Goal: Task Accomplishment & Management: Manage account settings

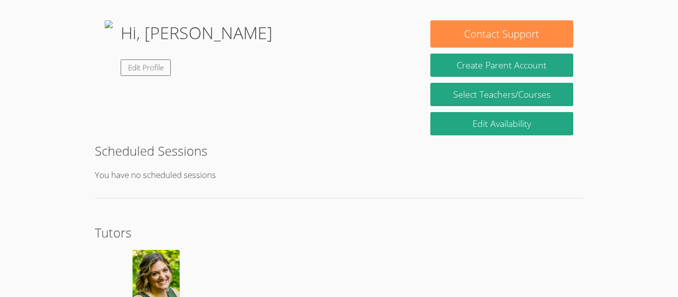
scroll to position [139, 0]
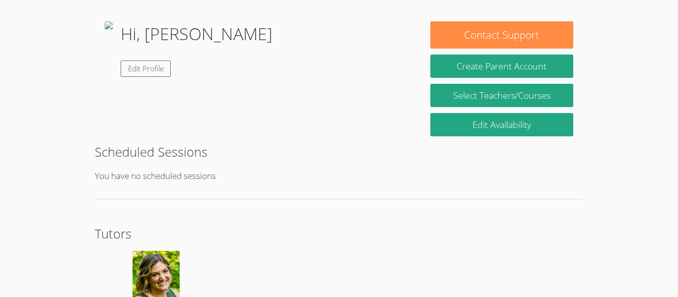
click at [296, 204] on div "Successfully authenticated from clever account As of [DATE], our tutors will no…" at bounding box center [339, 124] width 509 height 455
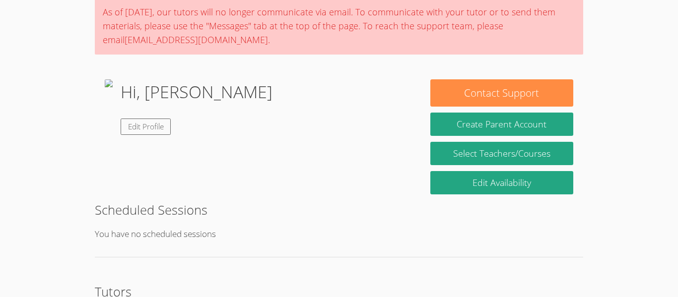
scroll to position [77, 0]
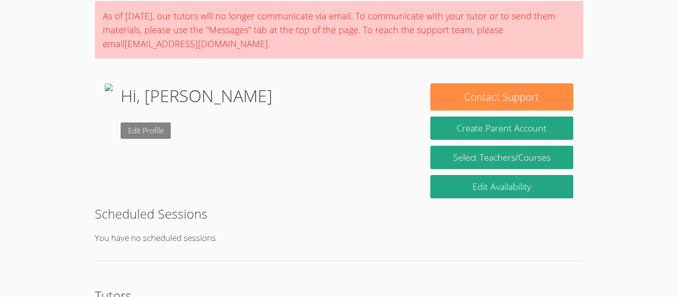
click at [171, 131] on link "Edit Profile" at bounding box center [146, 131] width 51 height 16
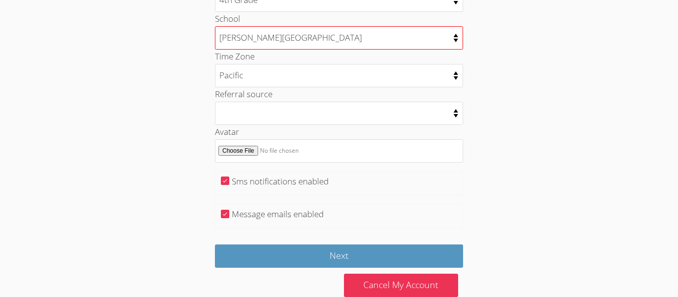
scroll to position [534, 0]
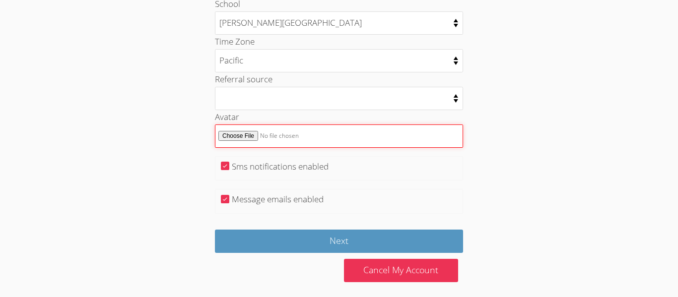
click at [236, 134] on input "Avatar" at bounding box center [339, 136] width 248 height 23
type input "C:\fakepath\Screenshot [DATE] 7.42.57 PM.png"
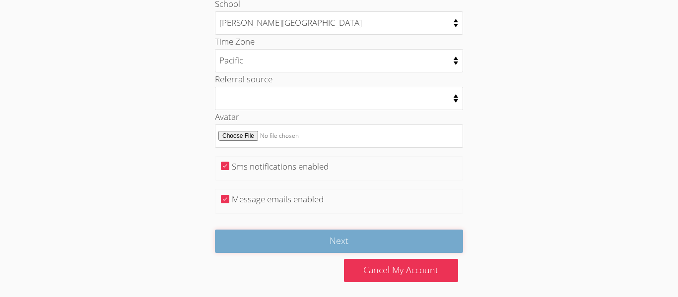
click at [404, 234] on input "Next" at bounding box center [339, 241] width 248 height 23
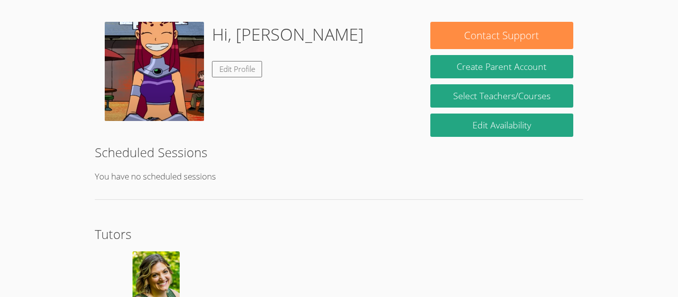
scroll to position [141, 0]
